Goal: Find contact information: Obtain details needed to contact an individual or organization

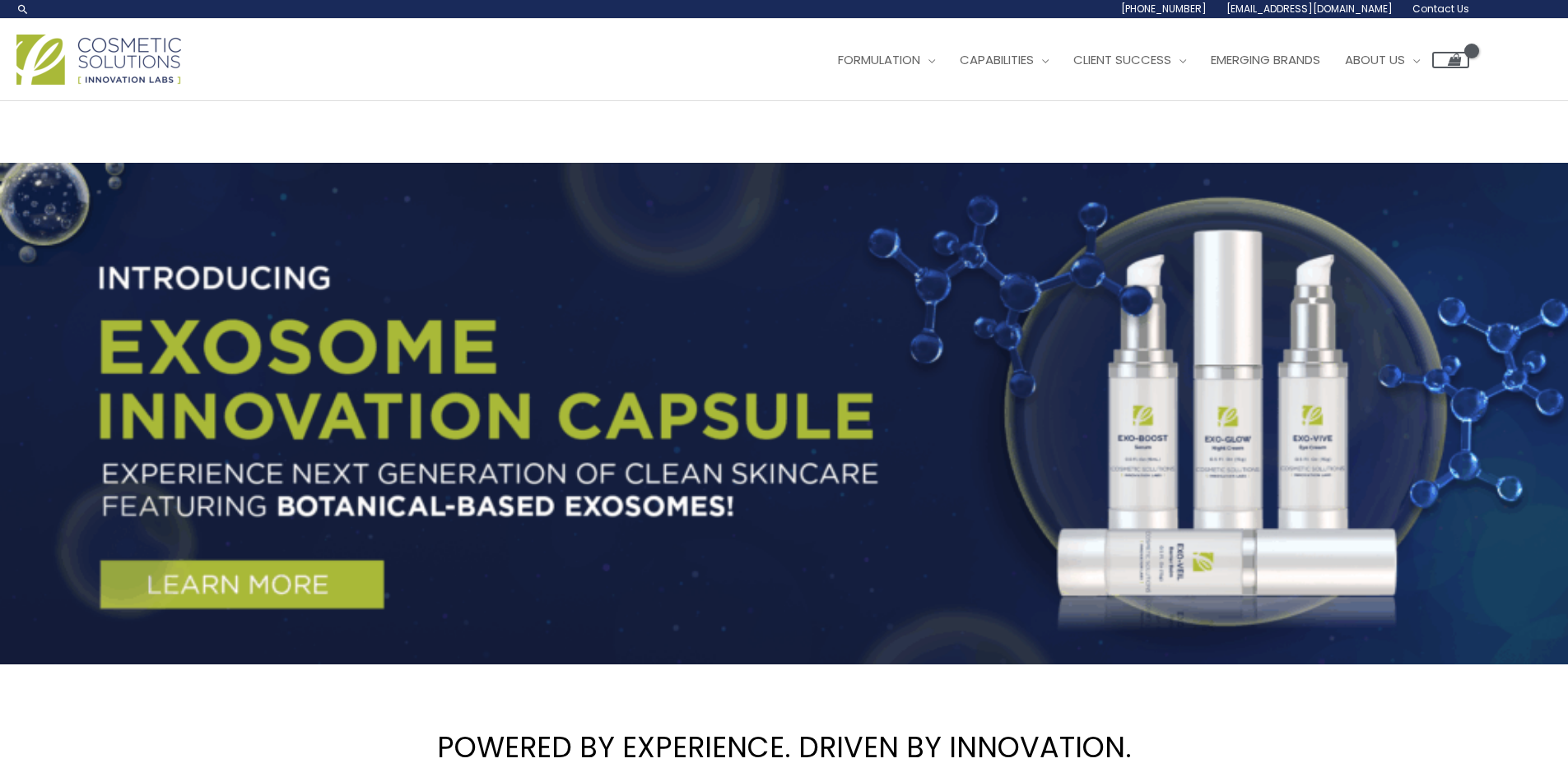
click at [1452, 4] on span "Contact Us" at bounding box center [1441, 9] width 57 height 14
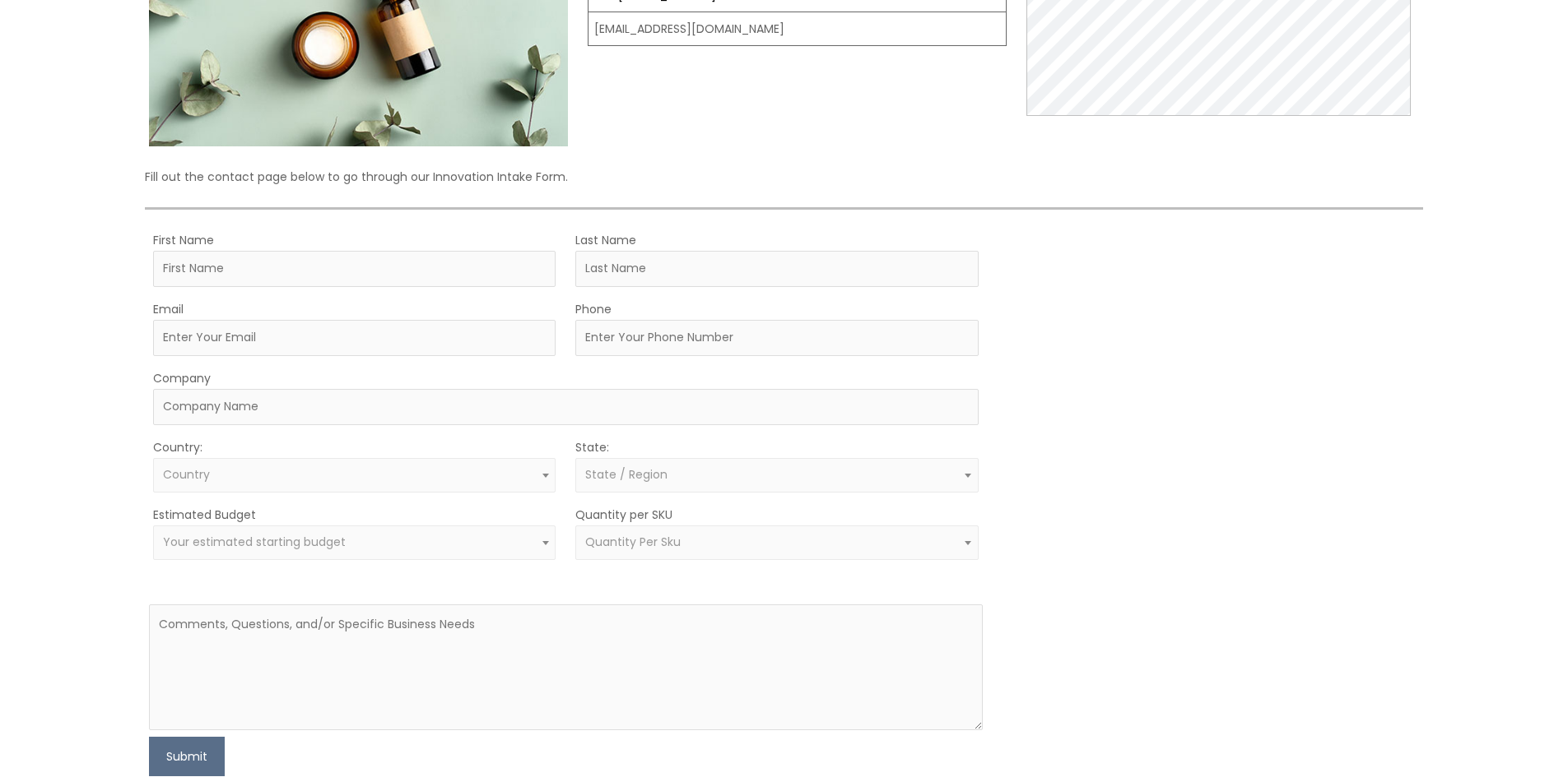
scroll to position [329, 0]
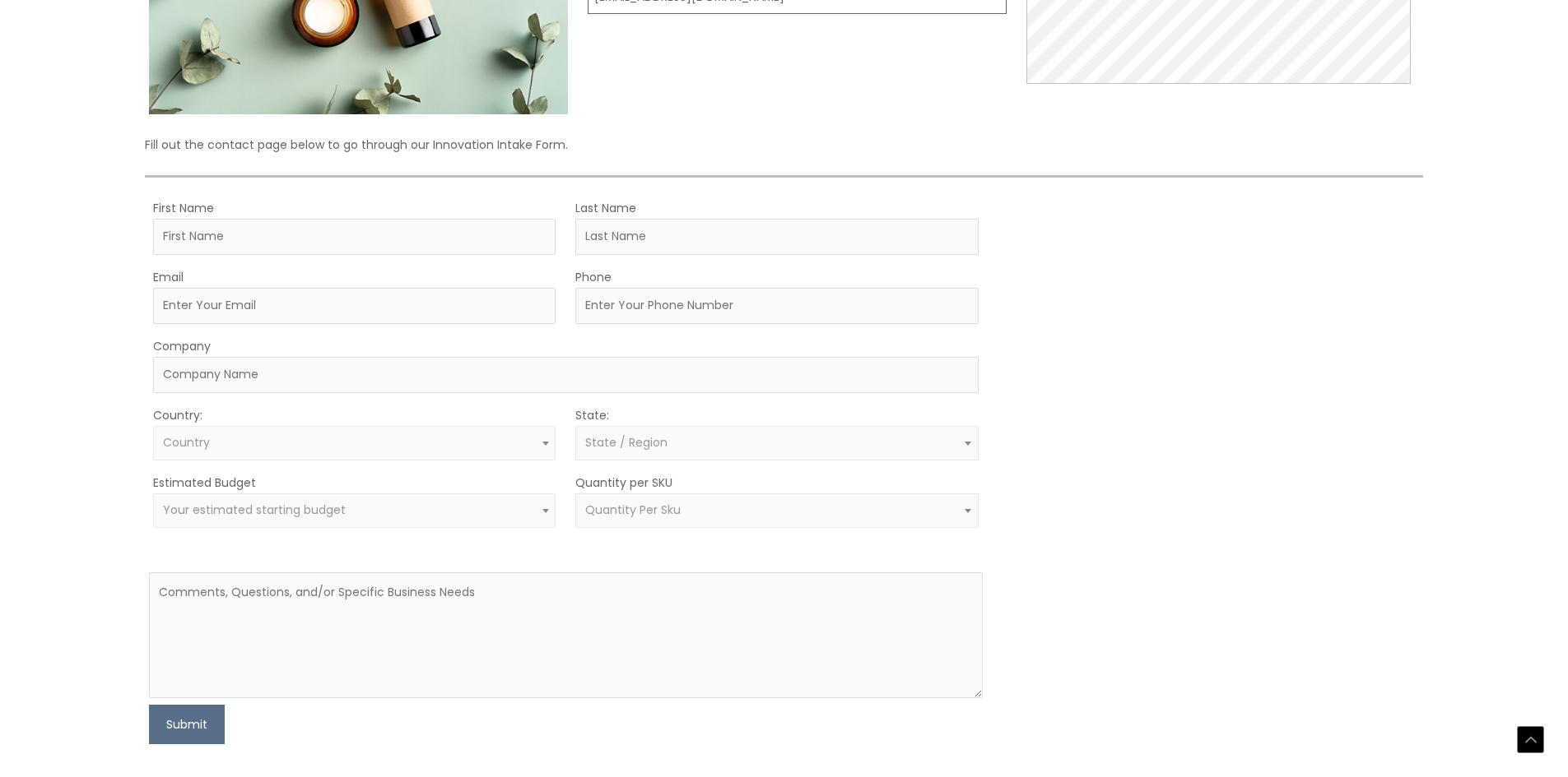
click at [477, 539] on form "First Name Last Name Email Phone Company Country: Select country [GEOGRAPHIC_DA…" at bounding box center [566, 471] width 833 height 547
click at [505, 510] on span "Your estimated starting budget" at bounding box center [355, 510] width 383 height 15
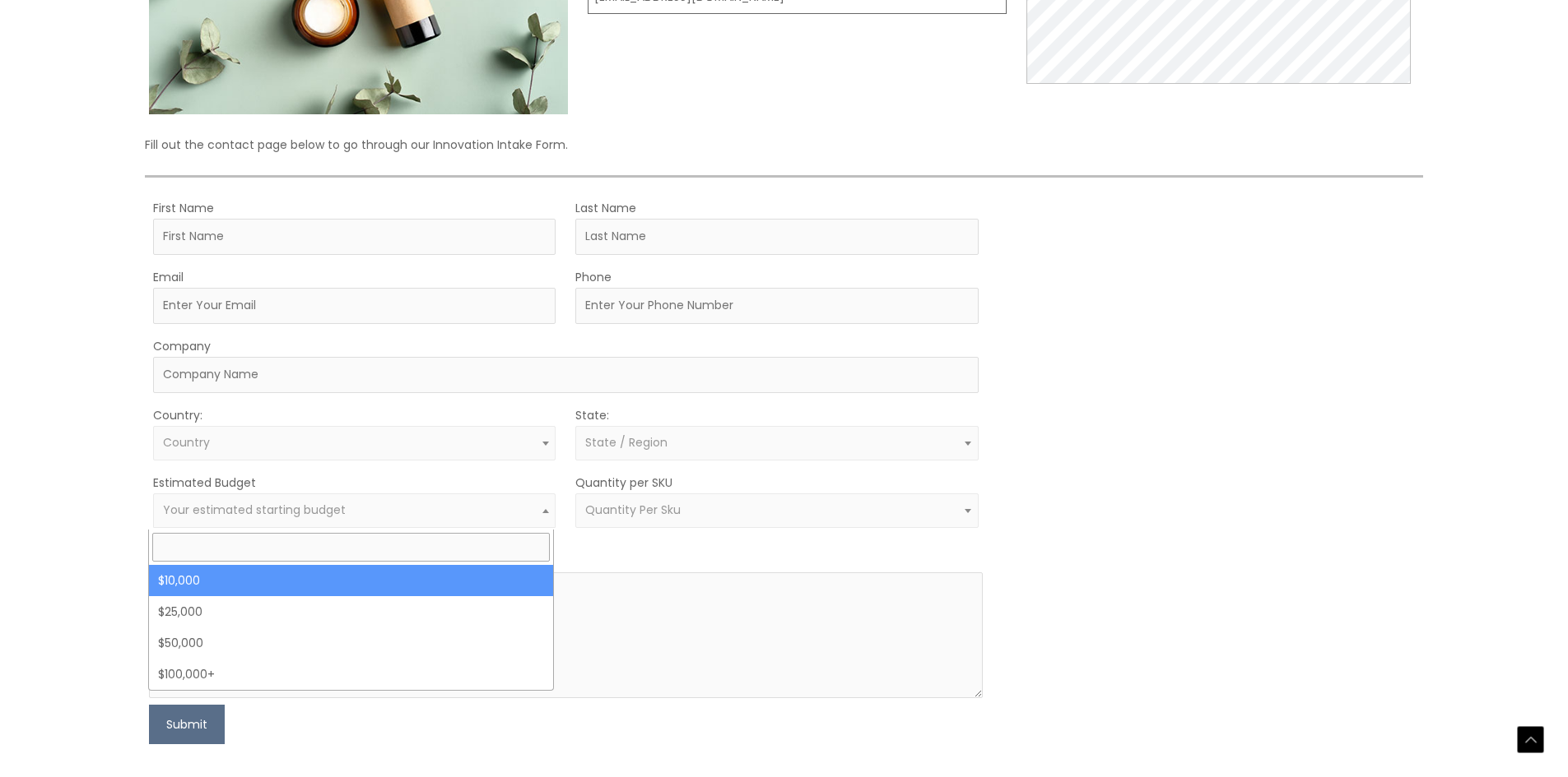
click at [756, 517] on span "Quantity Per Sku" at bounding box center [777, 510] width 383 height 15
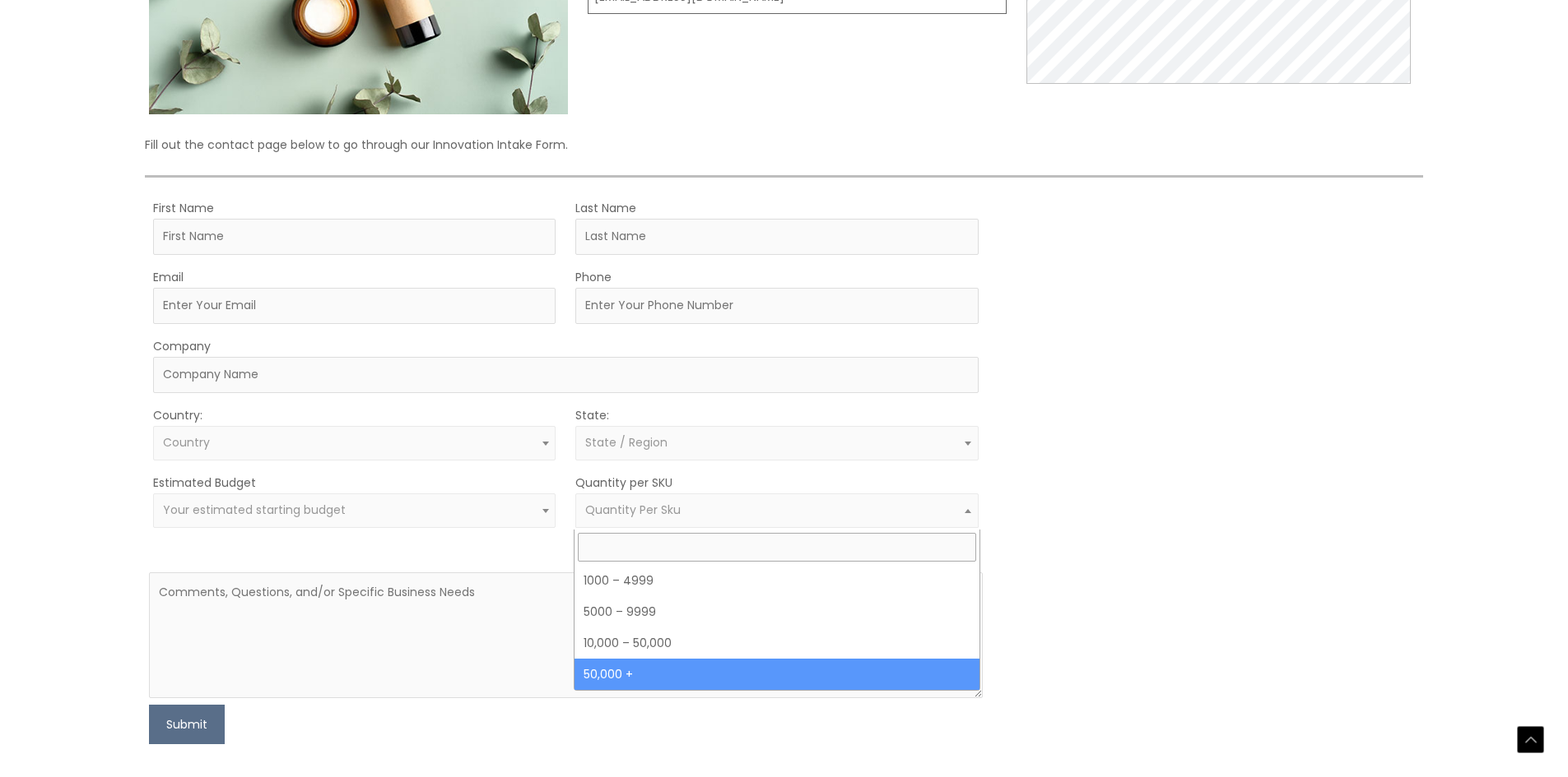
click at [1175, 556] on div "MOQ TRIGGER STEP 2 TRIGGER" at bounding box center [1210, 471] width 417 height 547
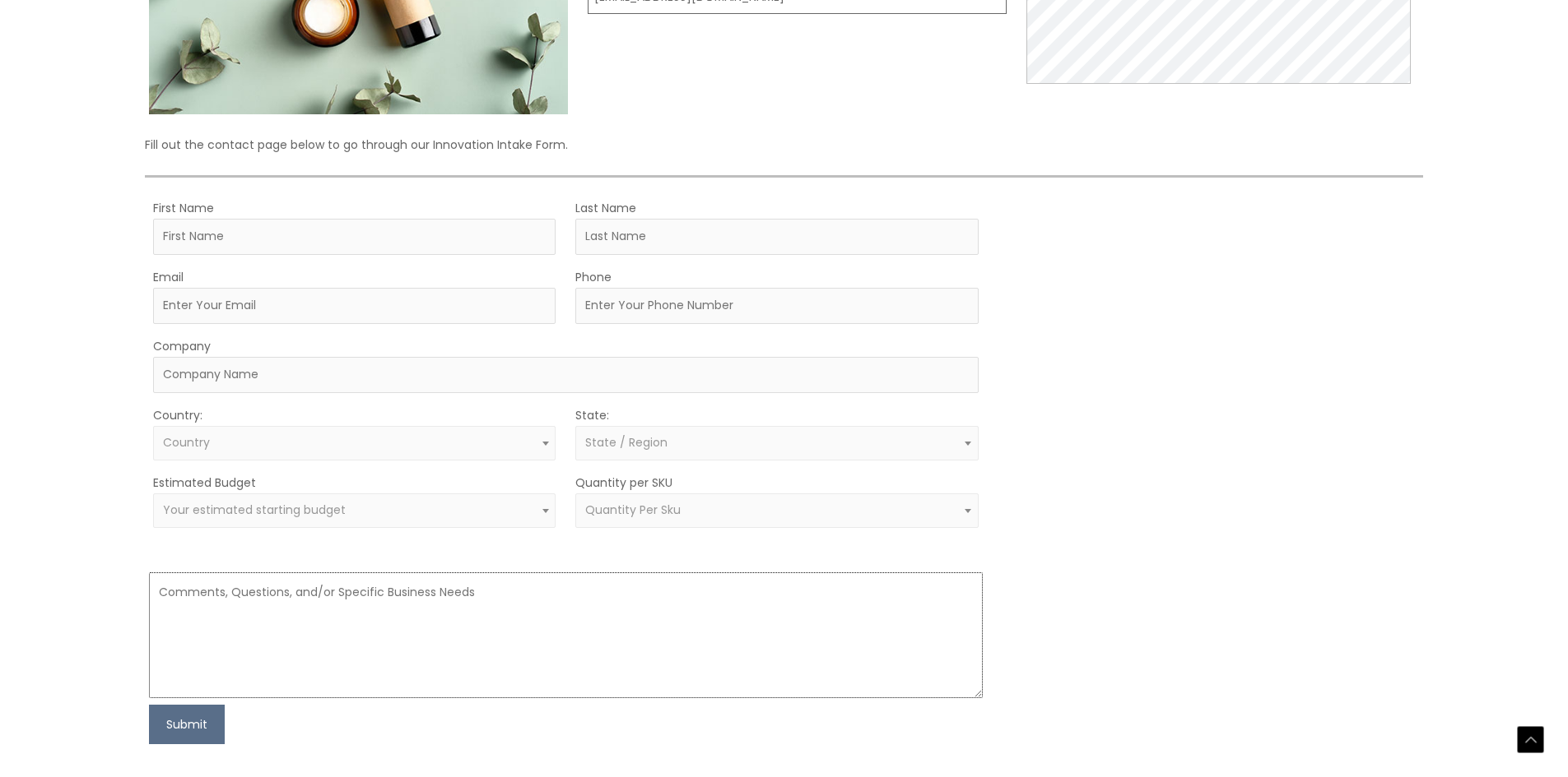
click at [264, 610] on textarea at bounding box center [566, 636] width 833 height 126
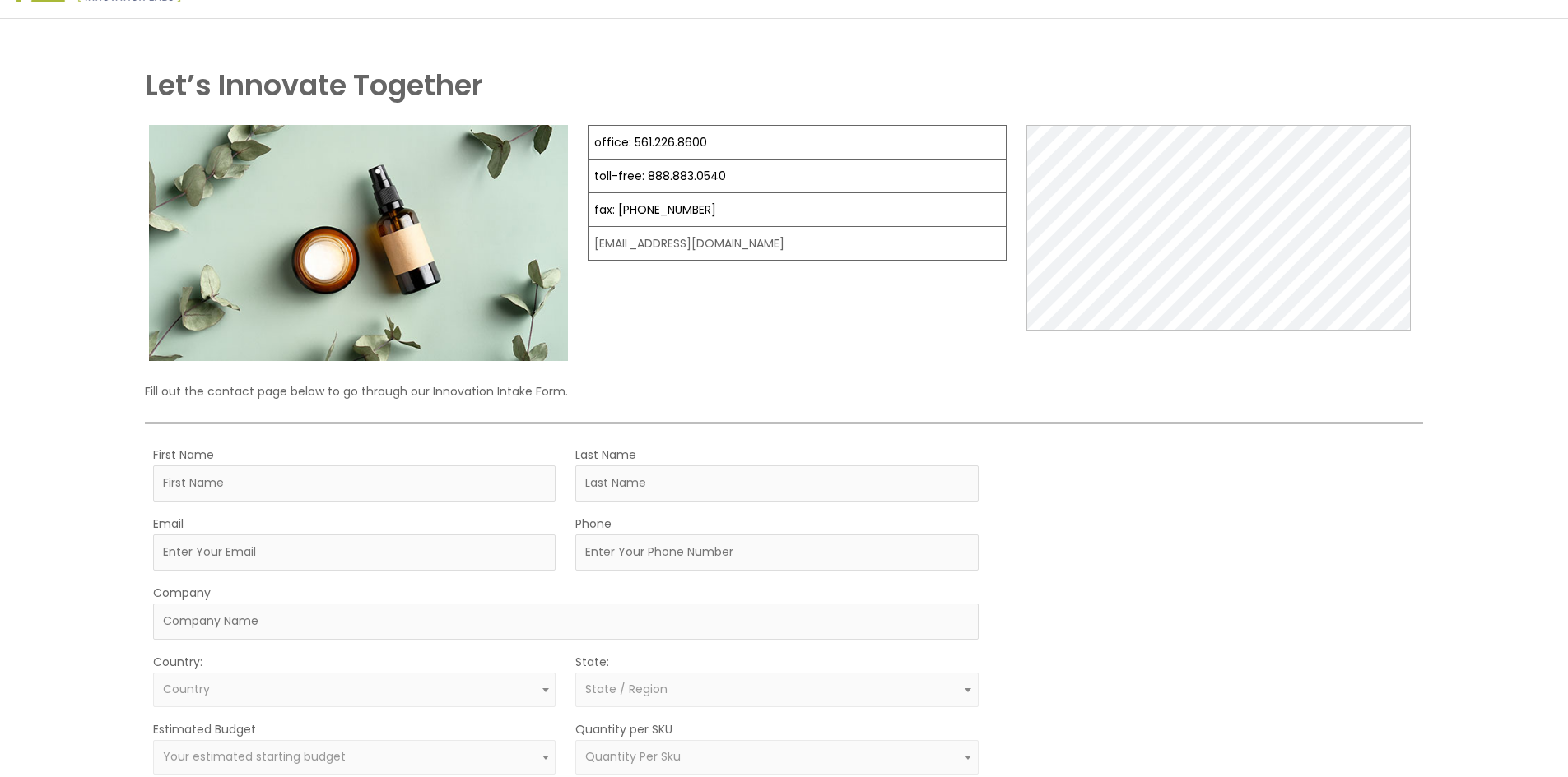
scroll to position [0, 0]
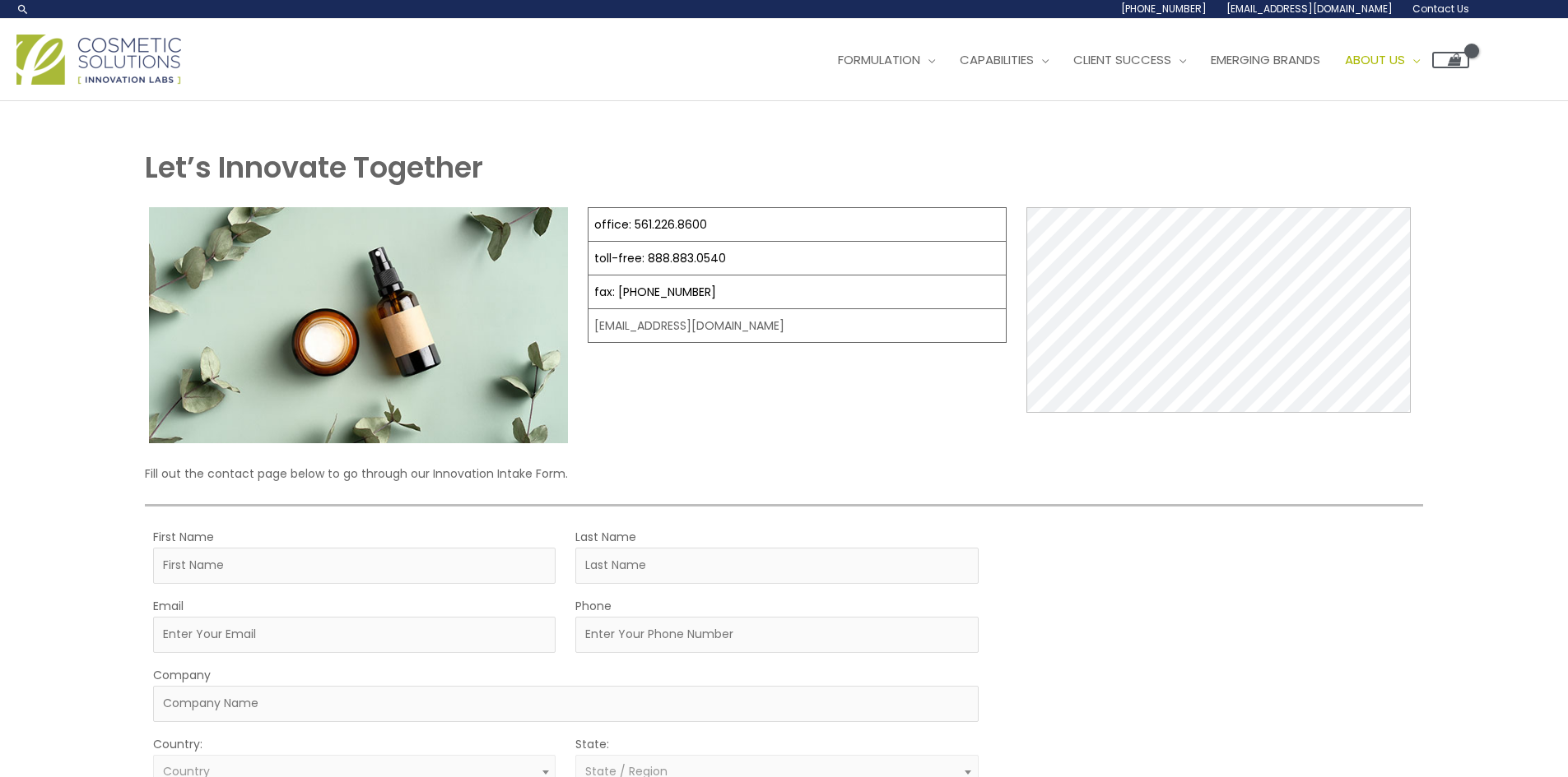
click at [70, 257] on div "Let’s Innovate Together office: 561.226.8600 toll-free: 888.883.0540 fax: 561.2…" at bounding box center [784, 616] width 1568 height 1029
